Goal: Task Accomplishment & Management: Manage account settings

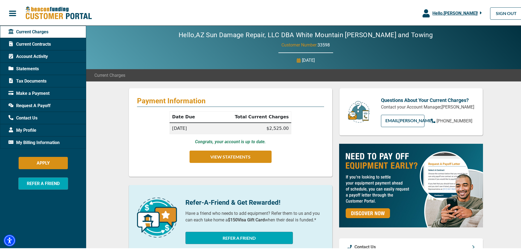
click at [37, 104] on span "Request A Payoff" at bounding box center [29, 104] width 42 height 7
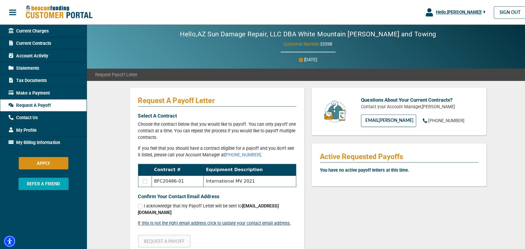
scroll to position [27, 0]
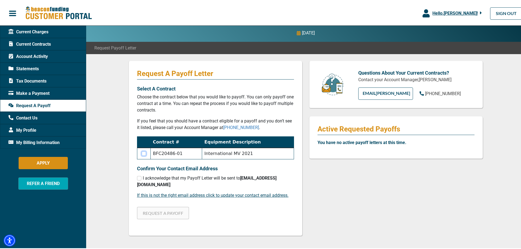
click at [143, 152] on input "checkbox" at bounding box center [144, 152] width 4 height 4
checkbox input "true"
click at [138, 177] on input "checkbox" at bounding box center [139, 177] width 4 height 4
checkbox input "true"
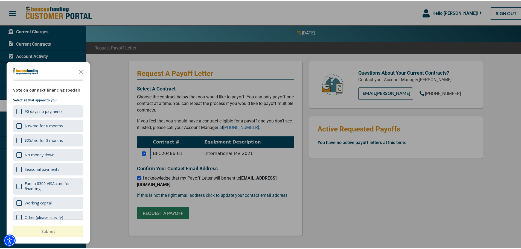
click at [148, 213] on div at bounding box center [262, 124] width 525 height 249
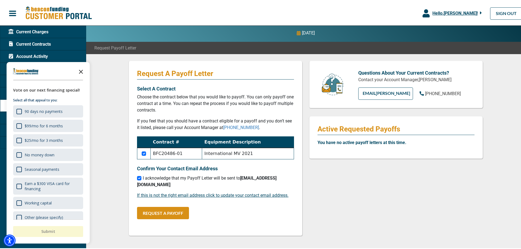
click at [80, 69] on icon "Close the survey" at bounding box center [80, 70] width 11 height 11
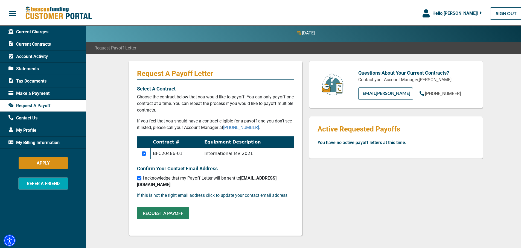
click at [157, 211] on button "REQUEST A PAYOFF" at bounding box center [163, 212] width 52 height 12
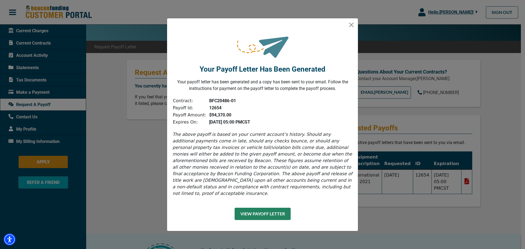
click at [259, 211] on button "View Payoff Letter" at bounding box center [262, 214] width 56 height 12
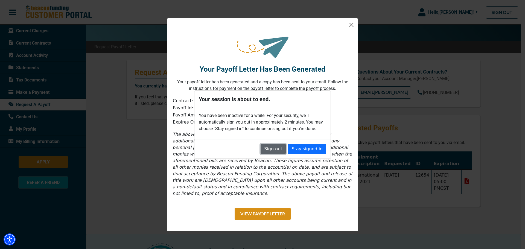
click at [280, 152] on button "Sign out" at bounding box center [272, 149] width 25 height 10
